Goal: Find specific page/section: Find specific page/section

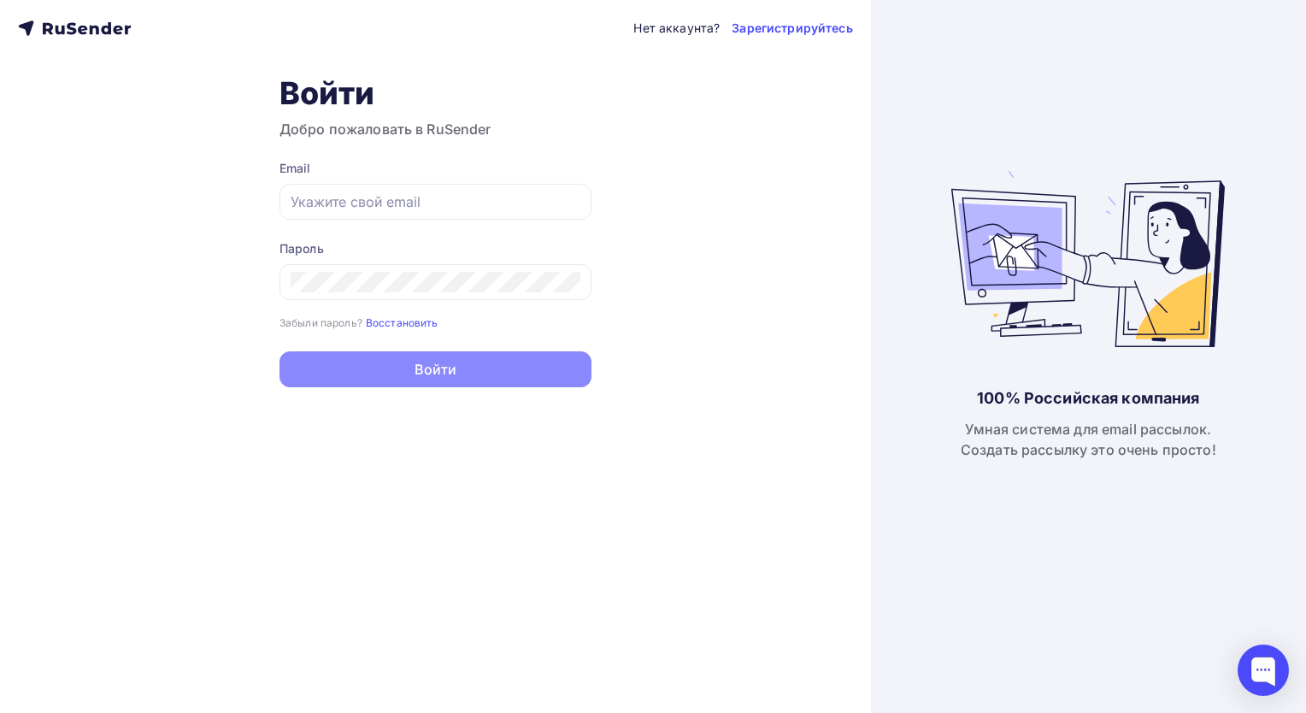
type input "[PERSON_NAME][EMAIL_ADDRESS][DOMAIN_NAME]"
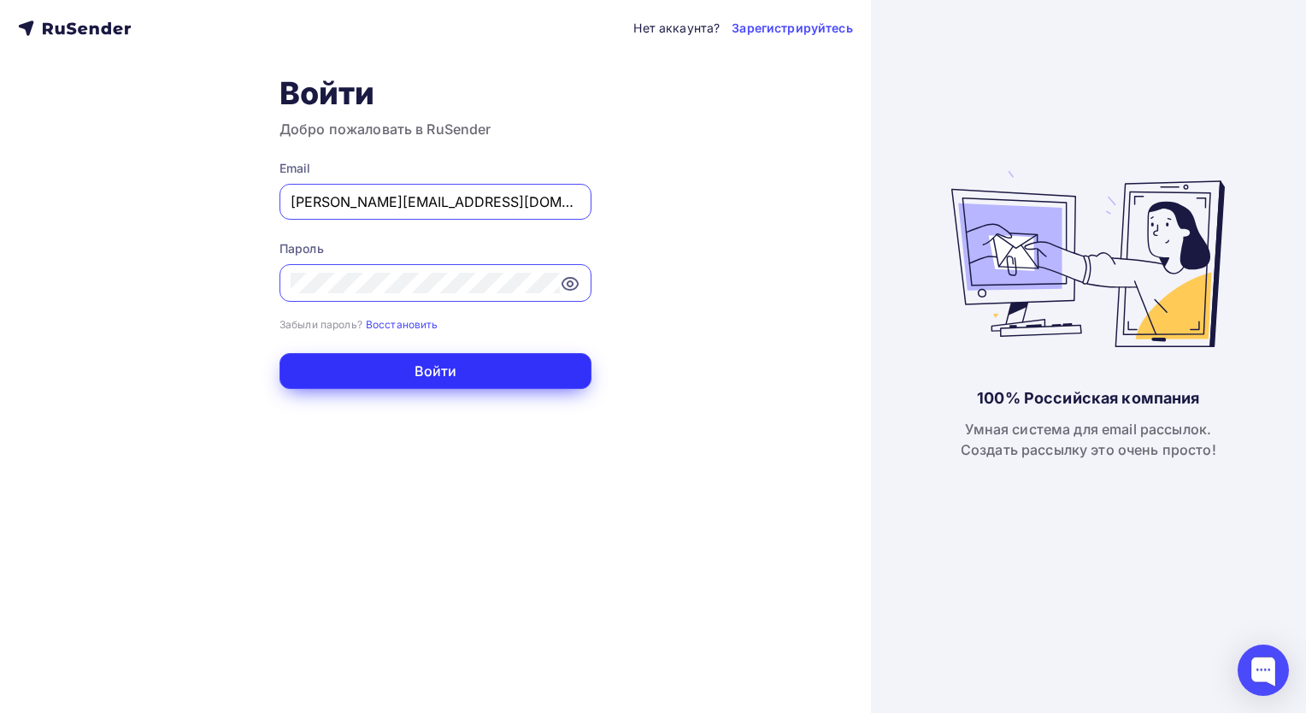
click at [358, 367] on button "Войти" at bounding box center [435, 371] width 312 height 36
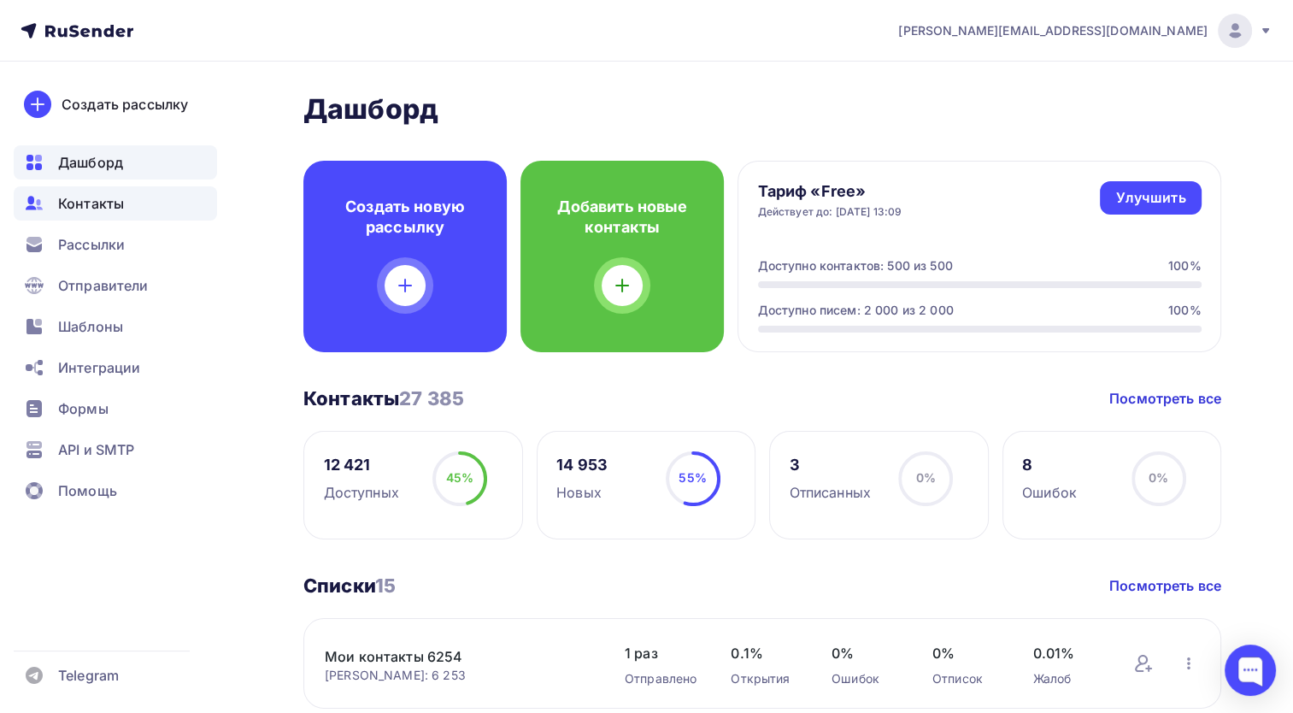
click at [94, 203] on span "Контакты" at bounding box center [91, 203] width 66 height 21
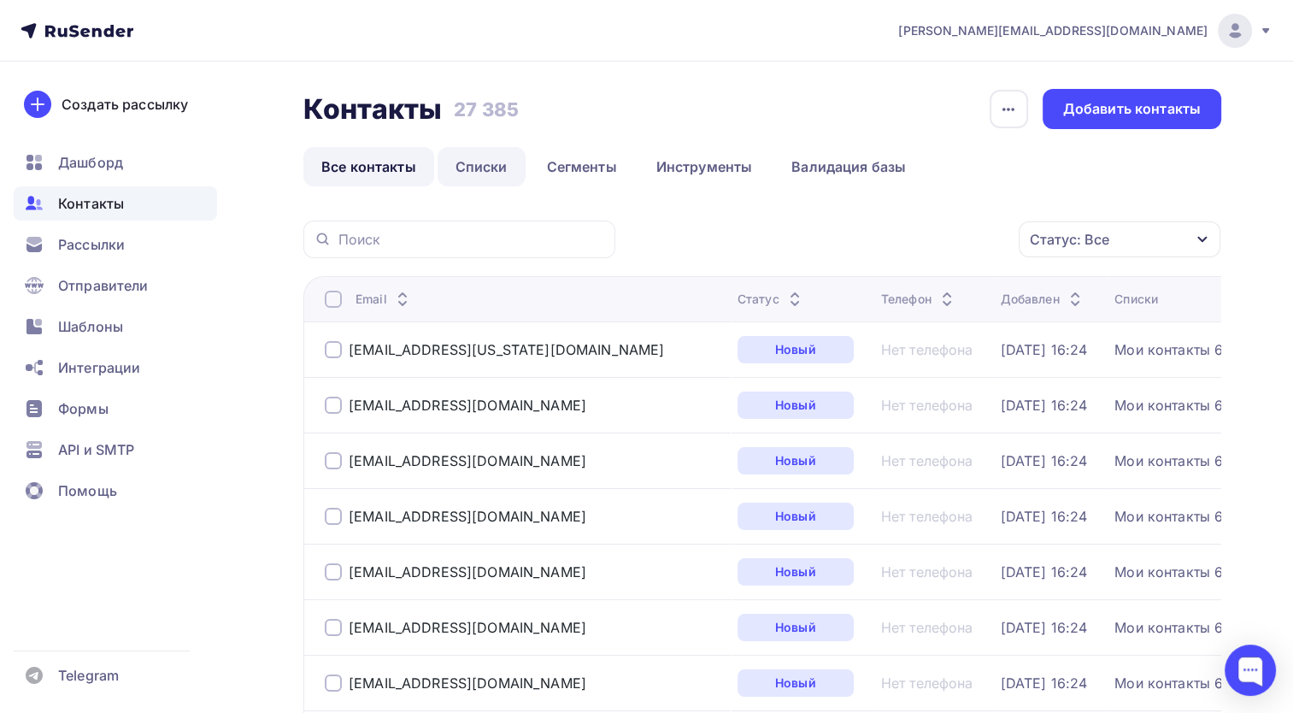
click at [470, 169] on link "Списки" at bounding box center [482, 166] width 88 height 39
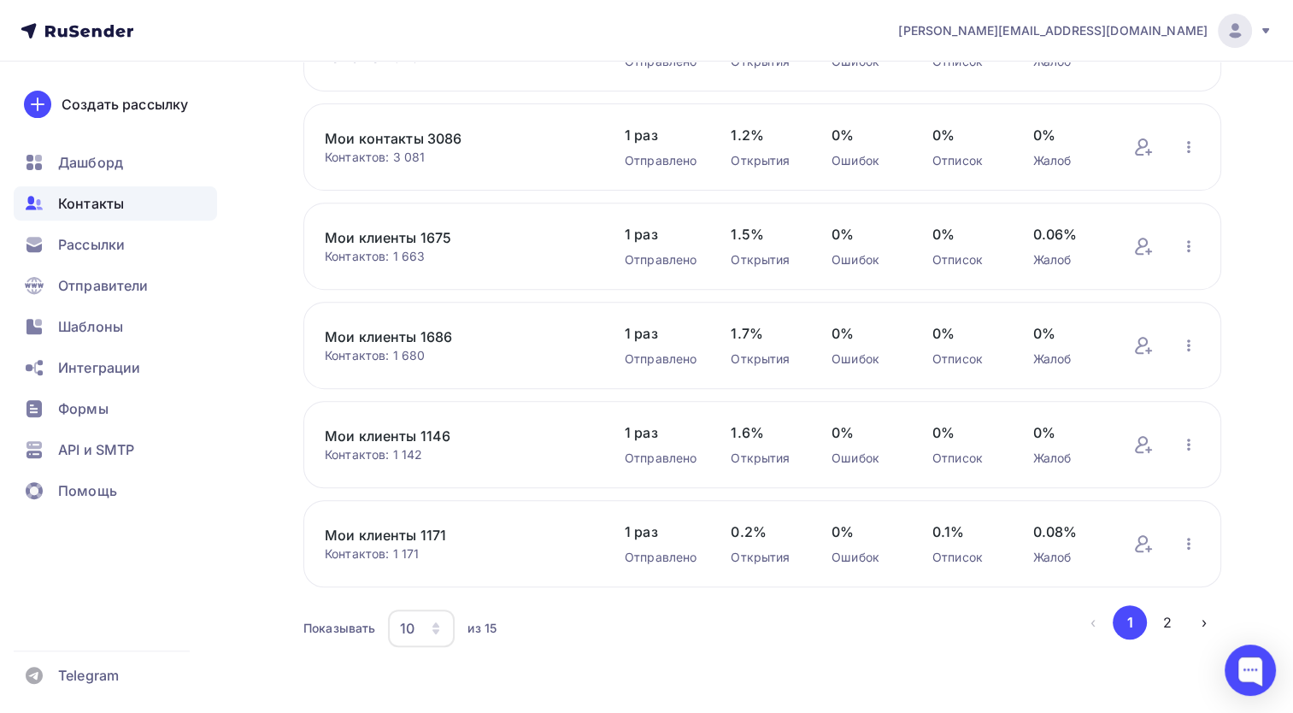
scroll to position [609, 0]
click at [437, 620] on icon "button" at bounding box center [435, 622] width 7 height 5
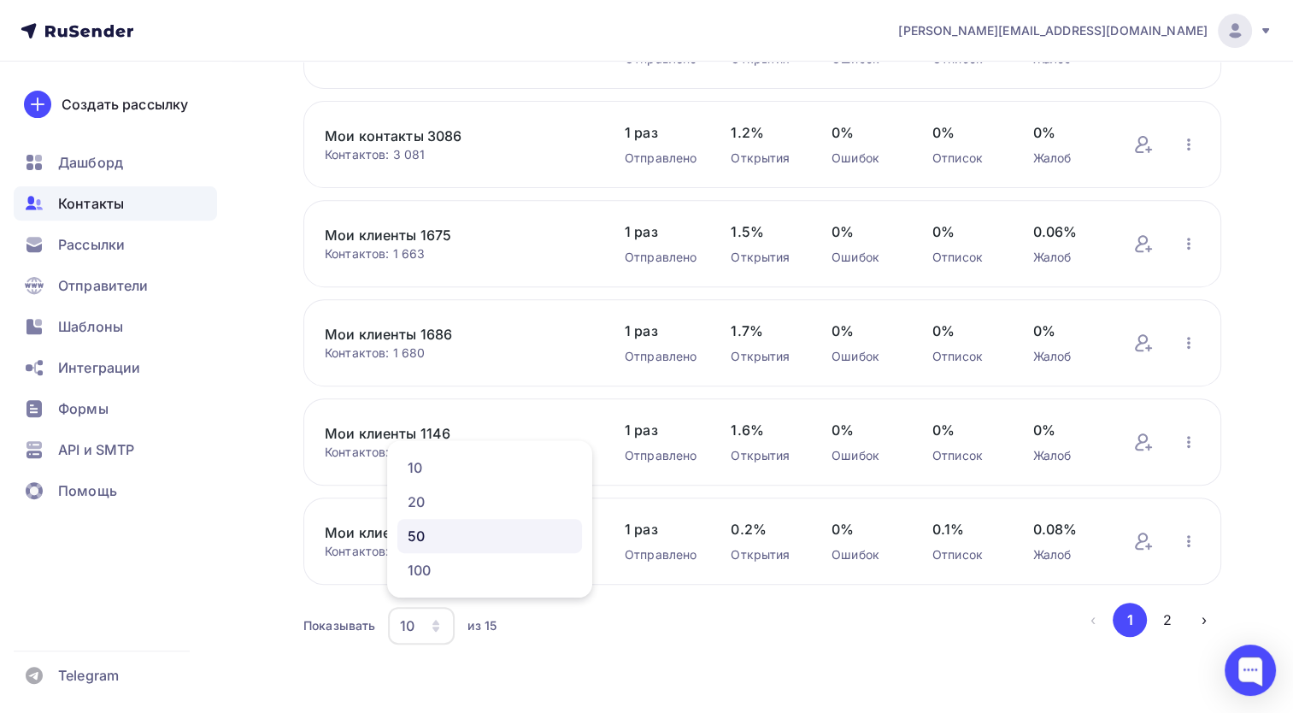
click at [422, 527] on div "50" at bounding box center [490, 536] width 164 height 21
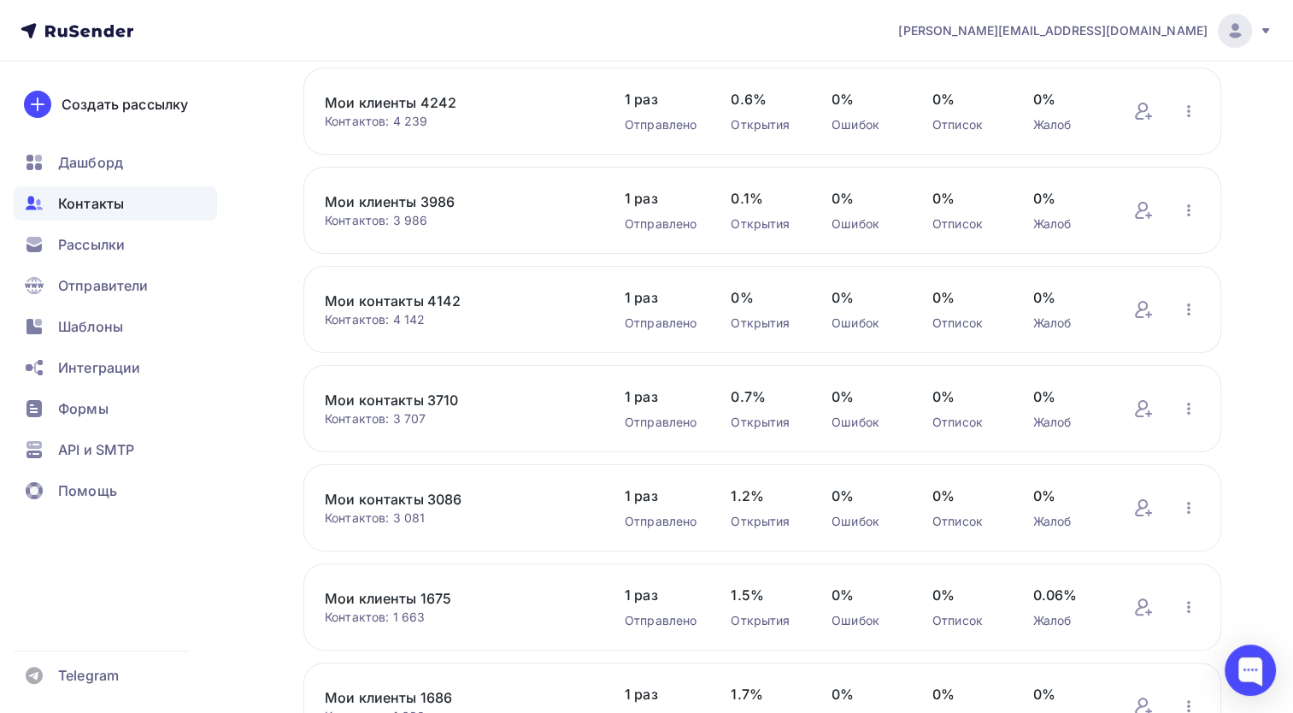
scroll to position [342, 0]
click at [1191, 212] on icon "button" at bounding box center [1189, 213] width 21 height 21
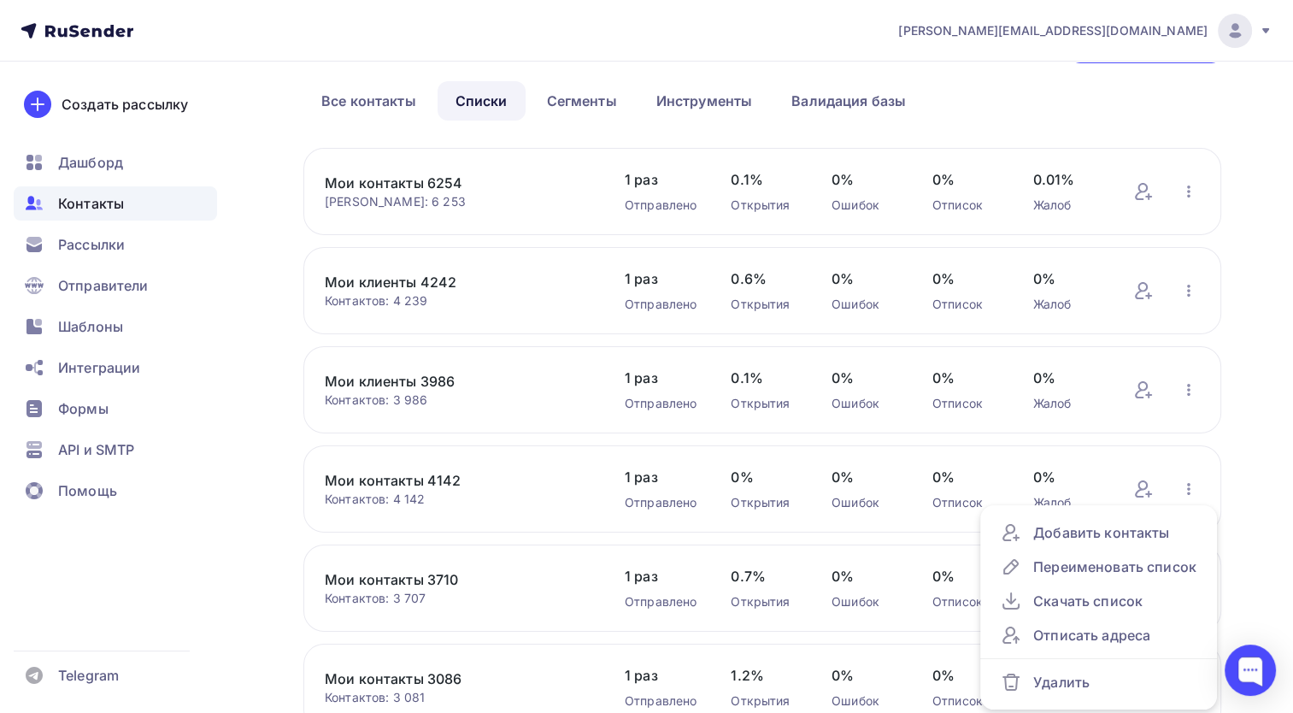
scroll to position [85, 0]
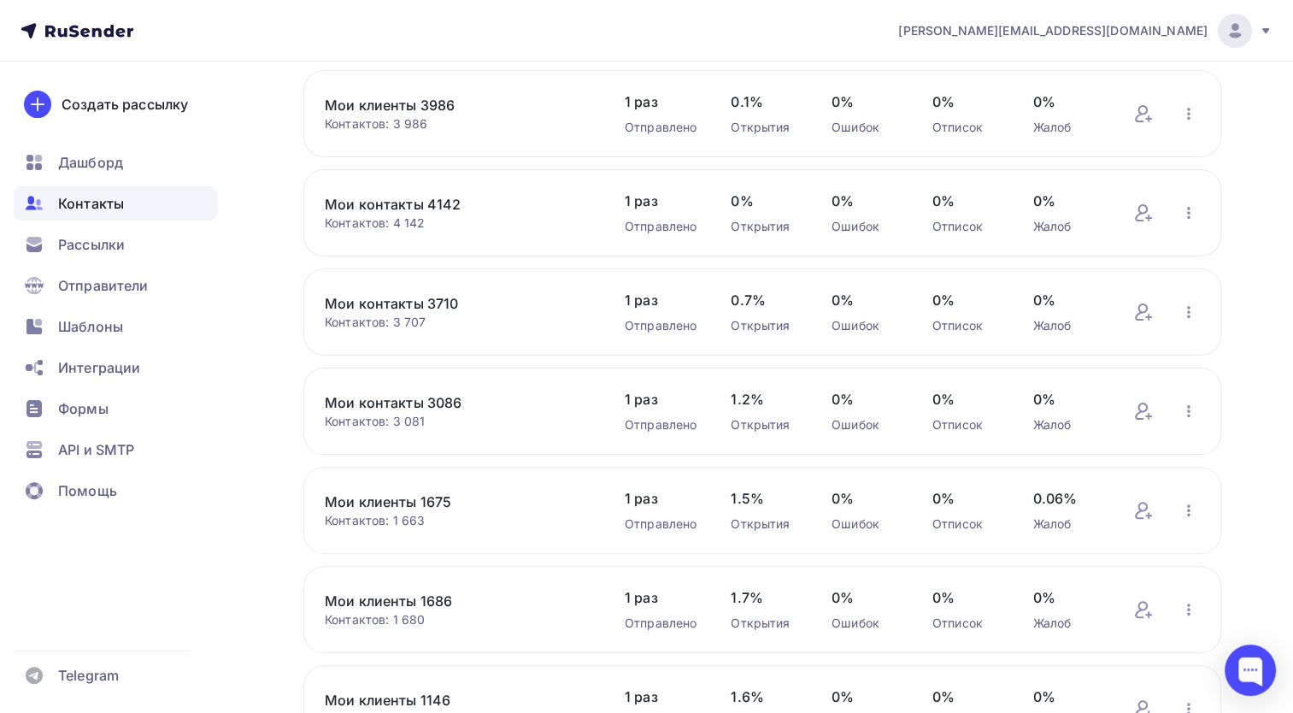
scroll to position [333, 0]
